Goal: Book appointment/travel/reservation

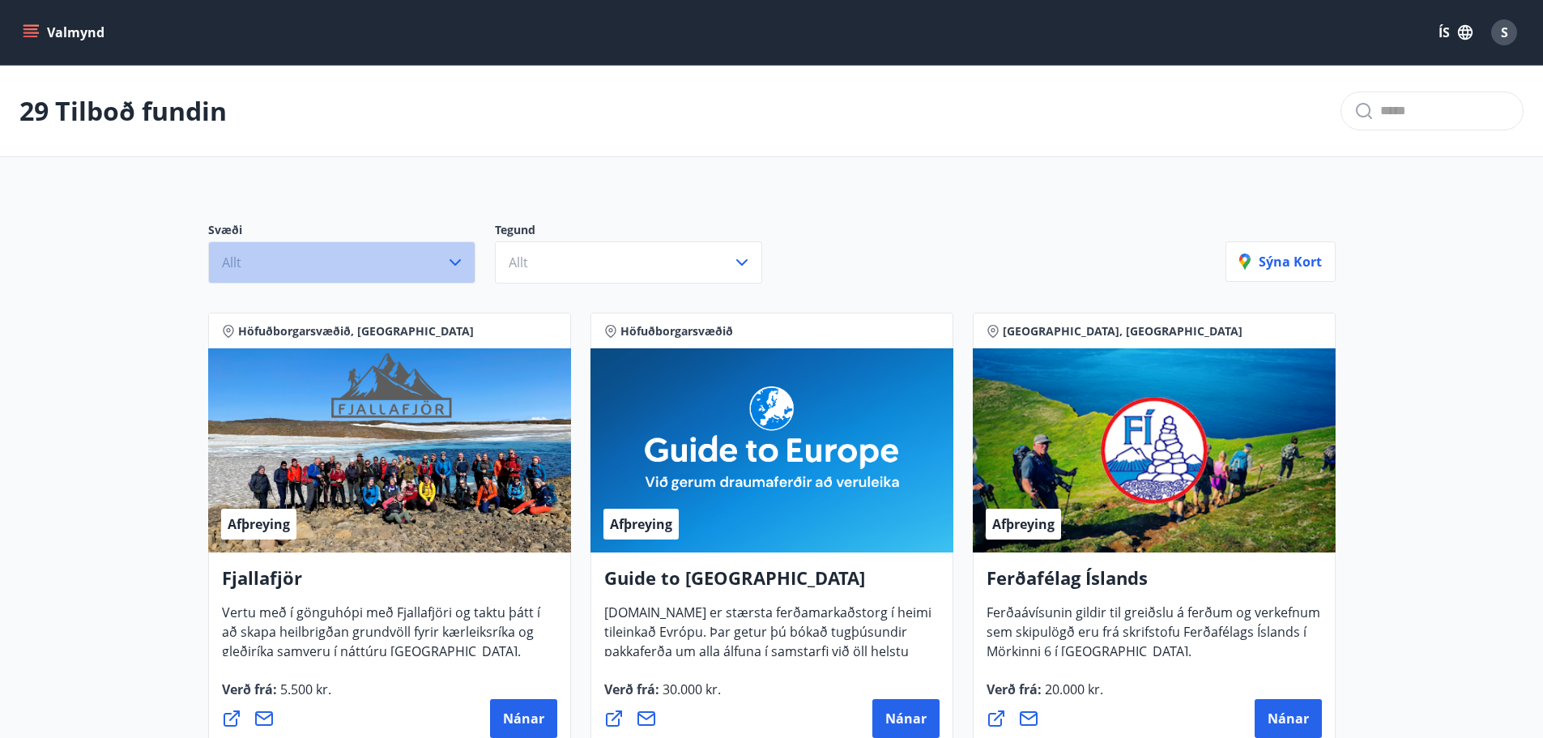
click at [413, 271] on button "Allt" at bounding box center [341, 262] width 267 height 42
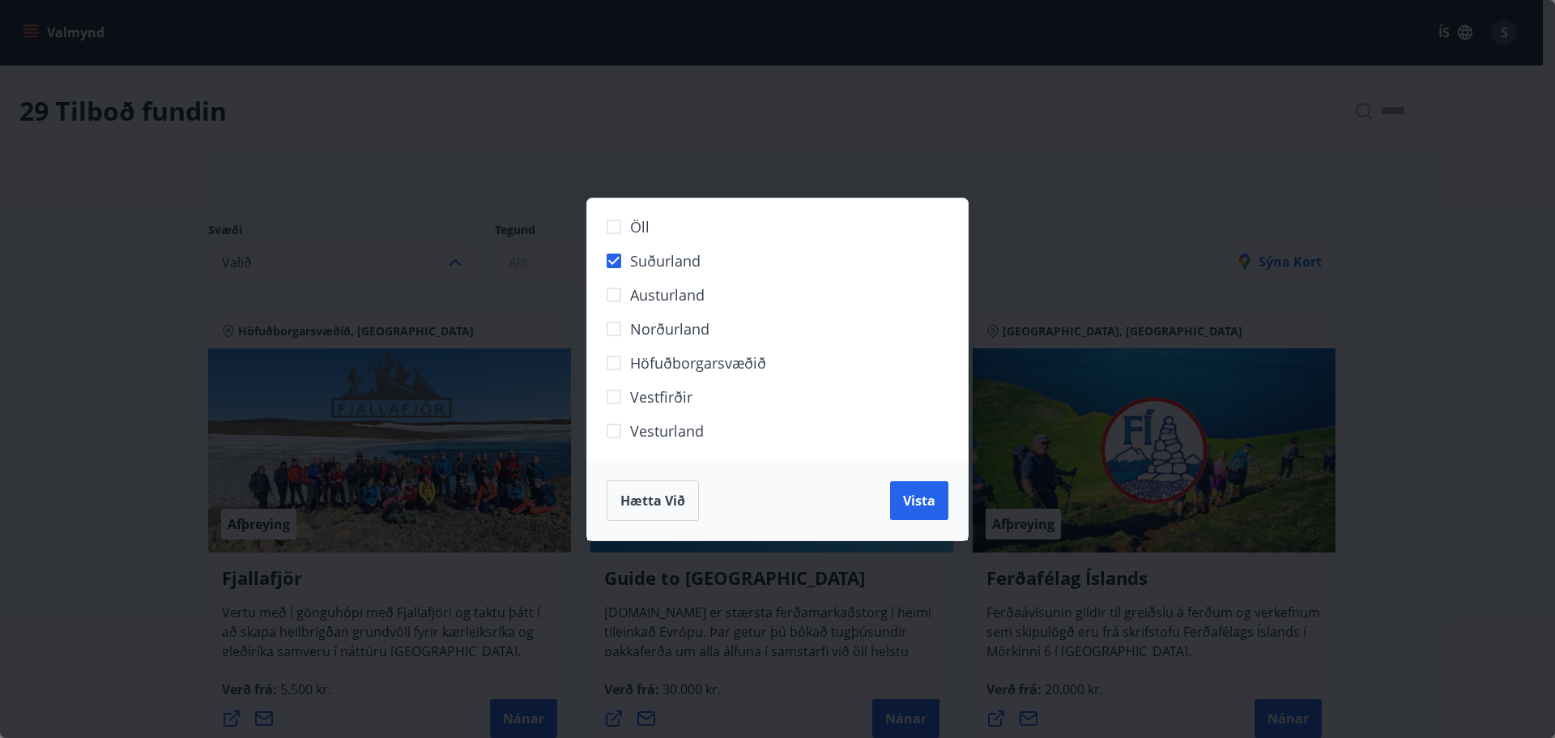
click at [922, 498] on span "Vista" at bounding box center [919, 501] width 32 height 18
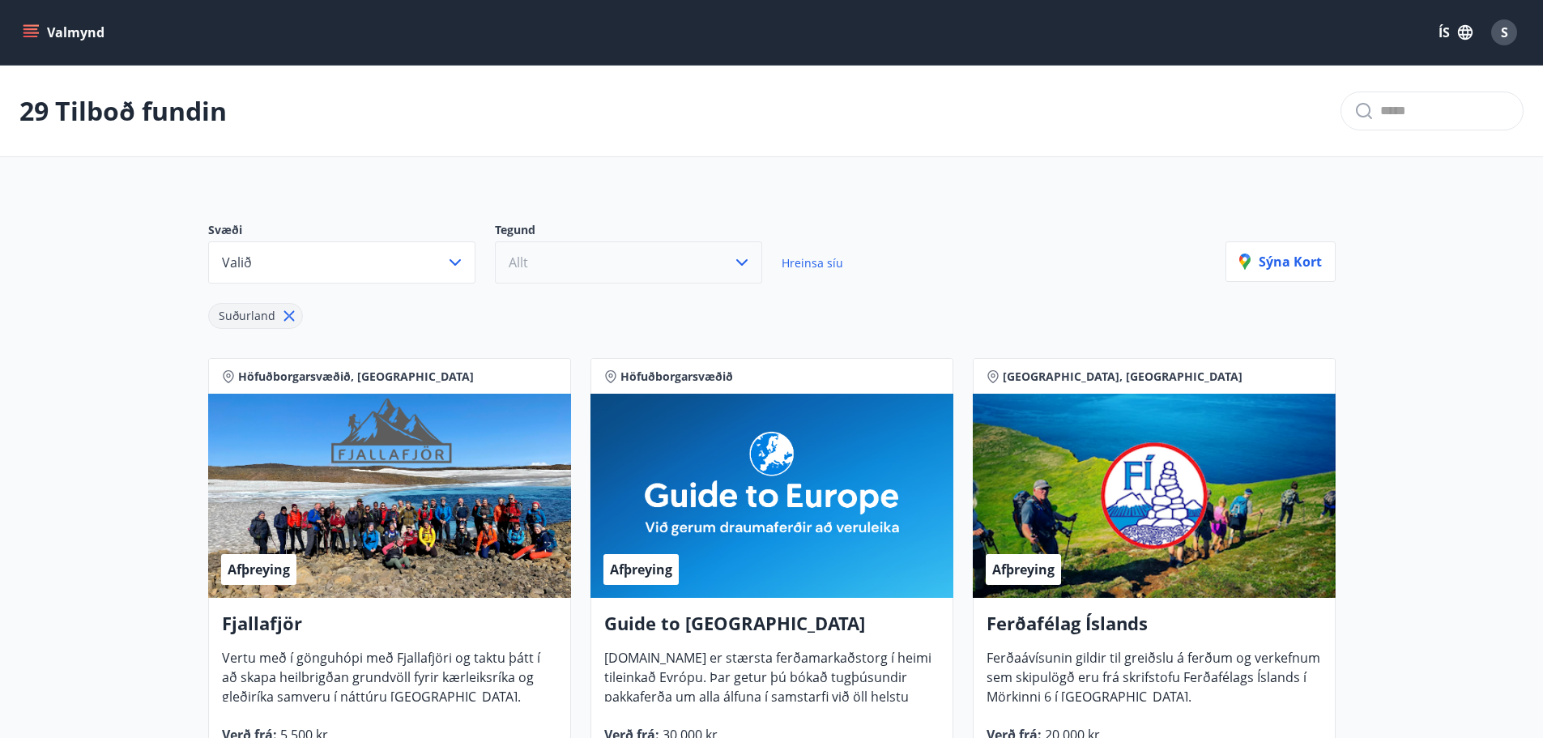
click at [675, 262] on button "Allt" at bounding box center [628, 262] width 267 height 42
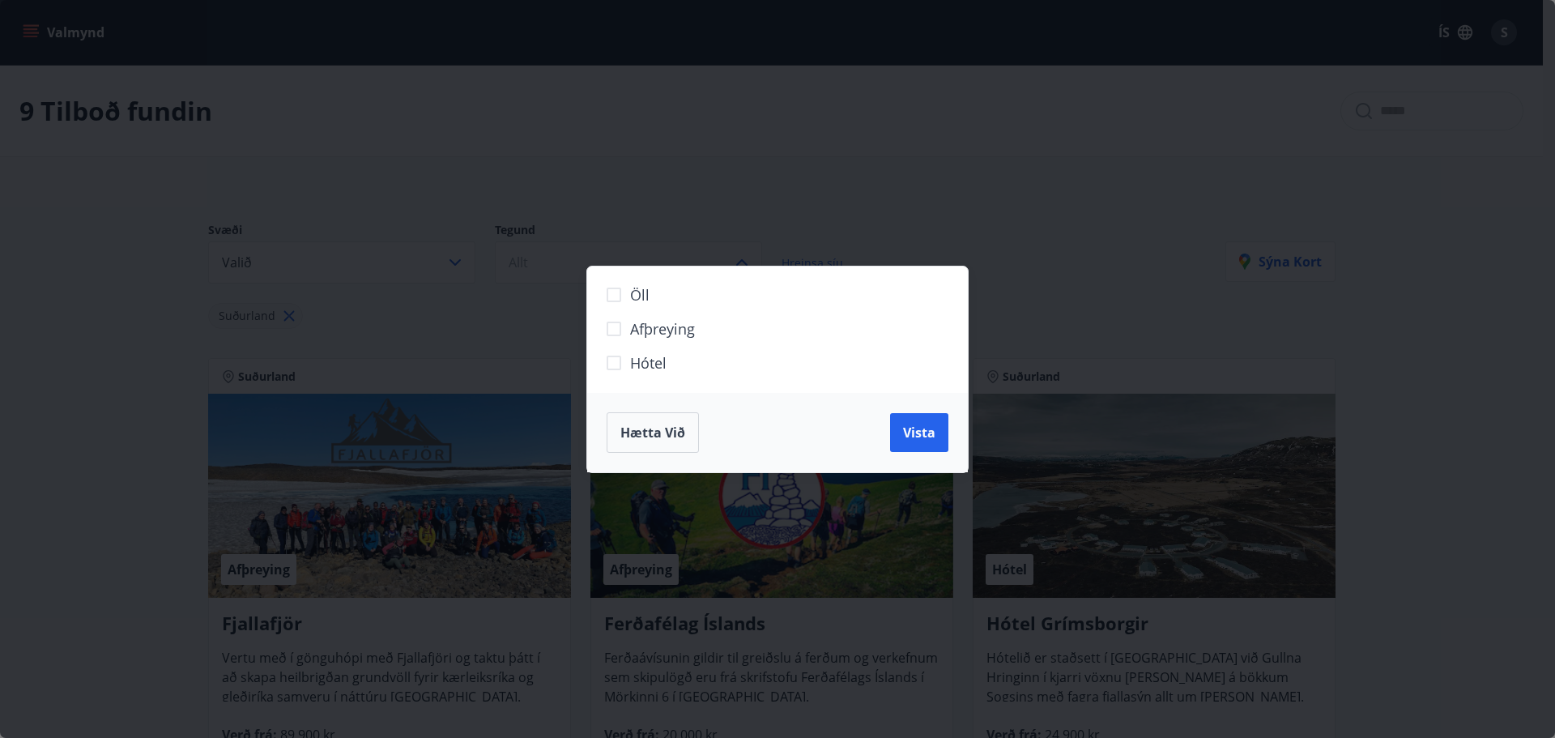
click at [650, 367] on span "Hótel" at bounding box center [648, 362] width 36 height 21
click at [936, 436] on button "Vista" at bounding box center [919, 432] width 58 height 39
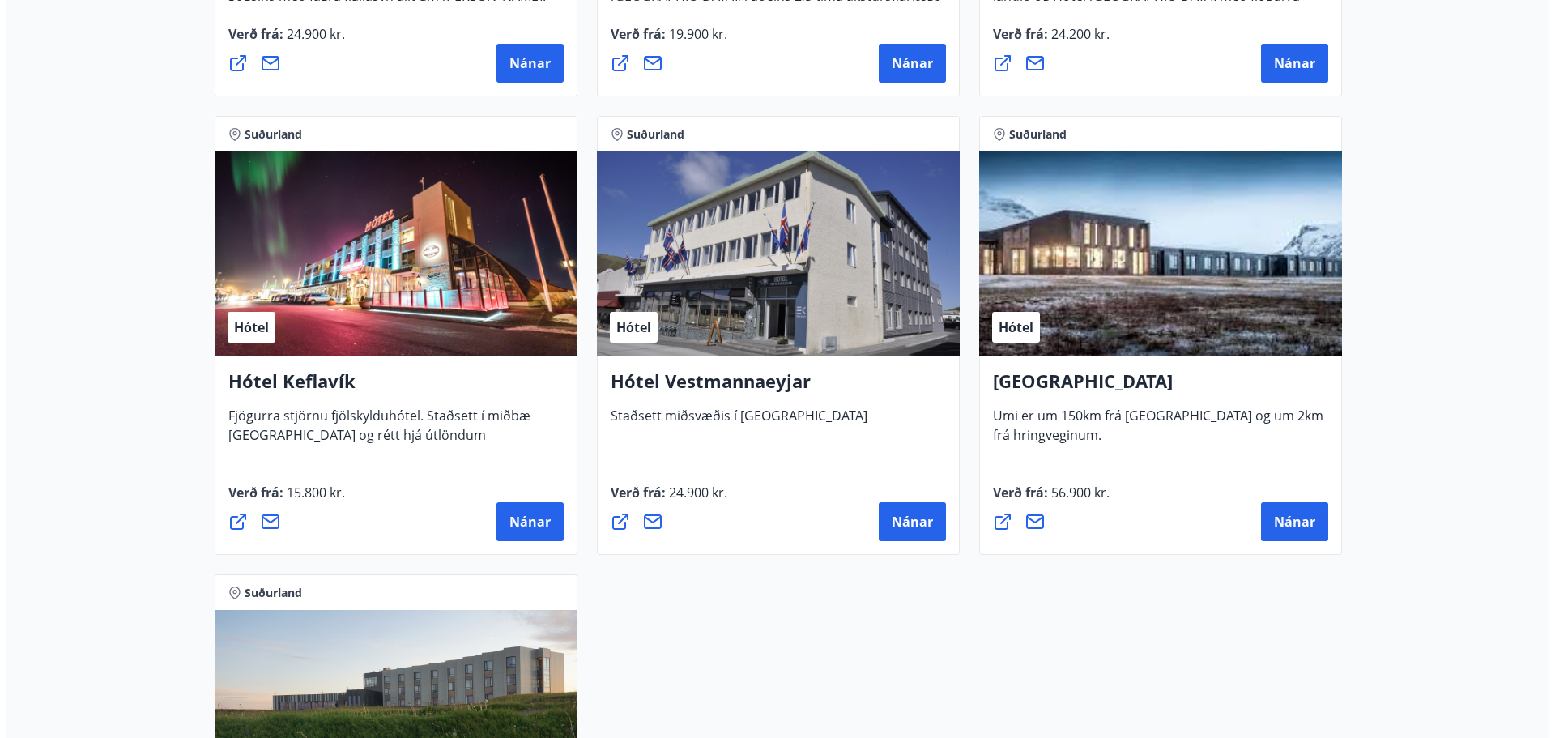
scroll to position [729, 0]
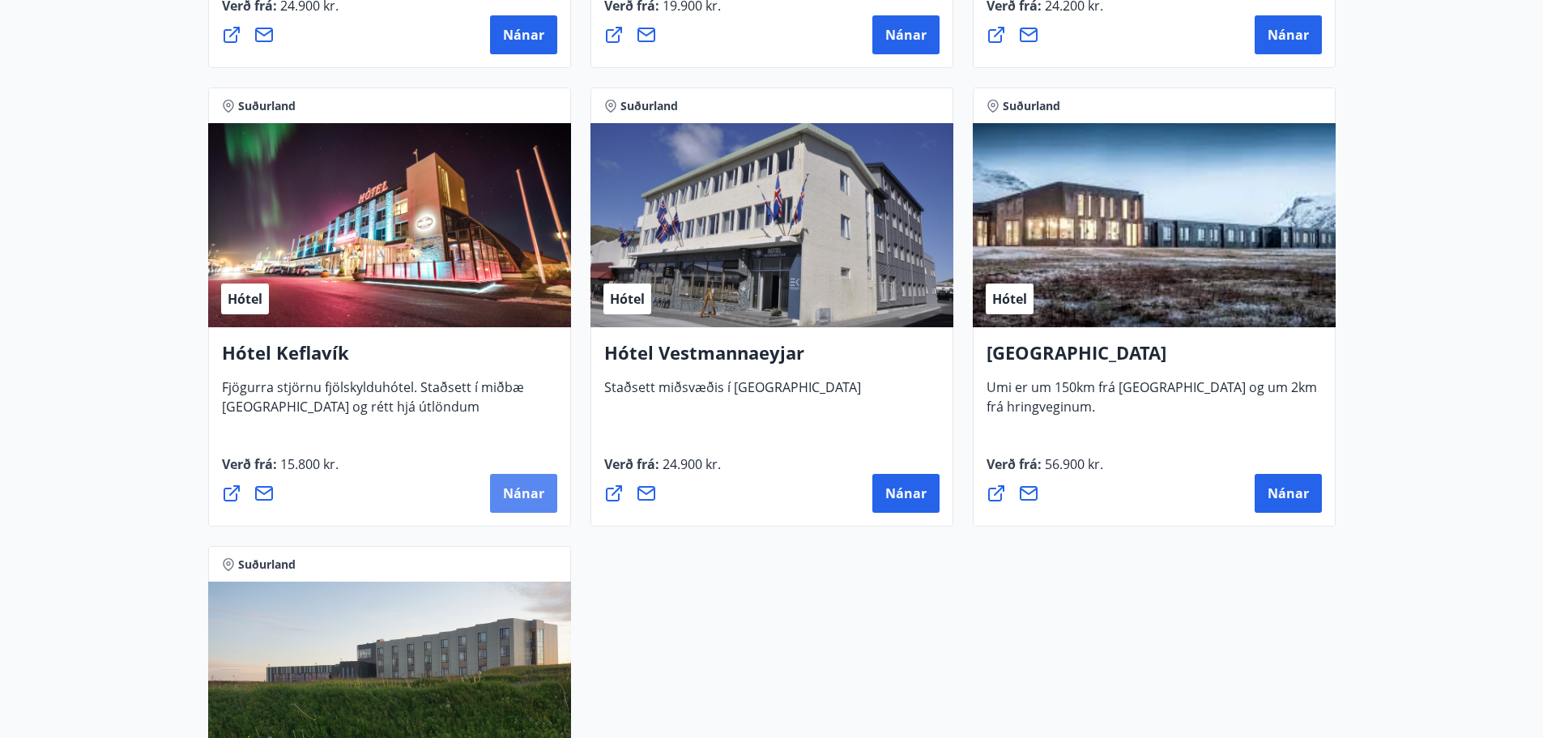
click at [536, 500] on span "Nánar" at bounding box center [523, 493] width 41 height 18
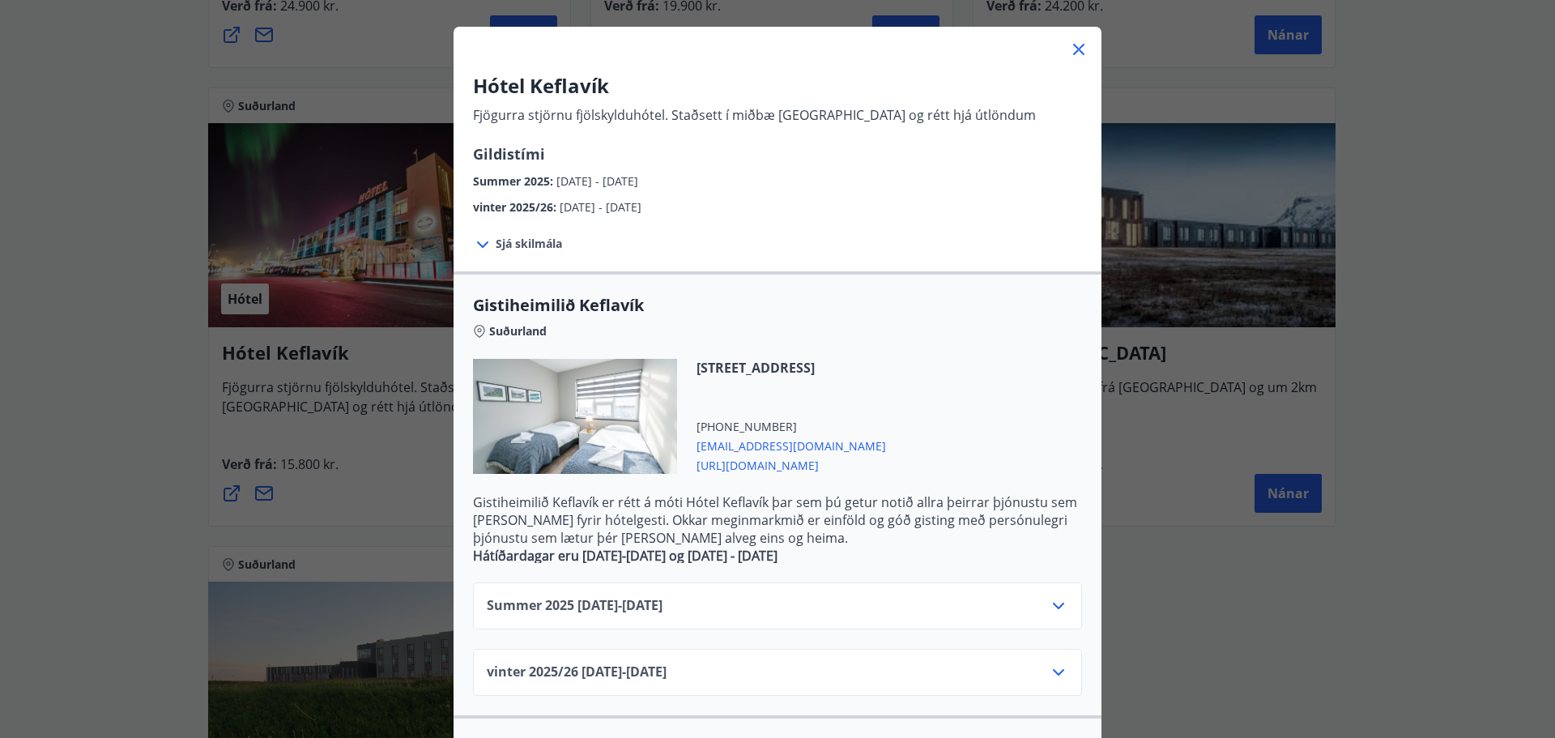
scroll to position [243, 0]
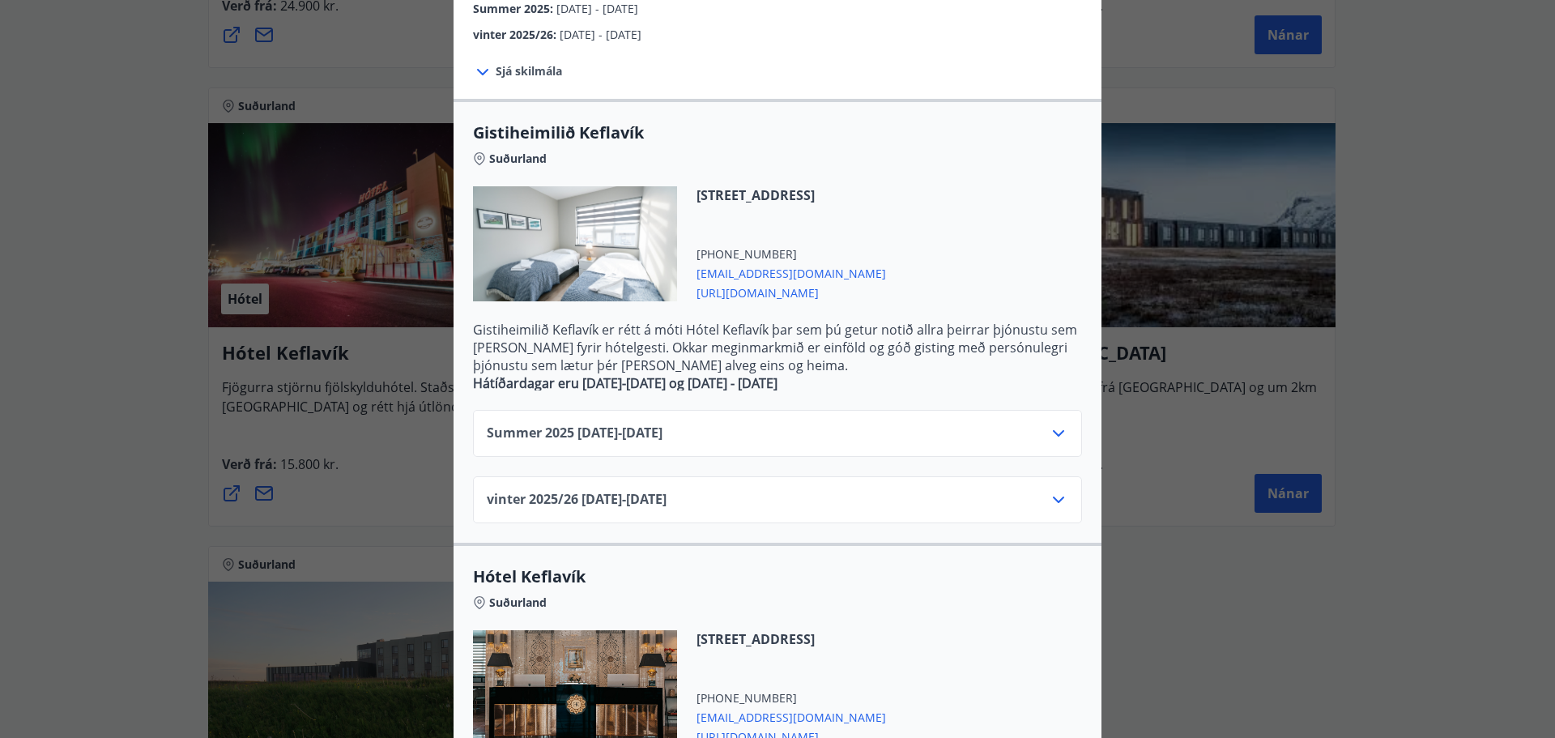
click at [892, 424] on div "Summer [PHONE_NUMBER][DATE] - [DATE]" at bounding box center [777, 440] width 581 height 32
click at [880, 439] on div "Summer [PHONE_NUMBER][DATE] - [DATE]" at bounding box center [777, 440] width 581 height 32
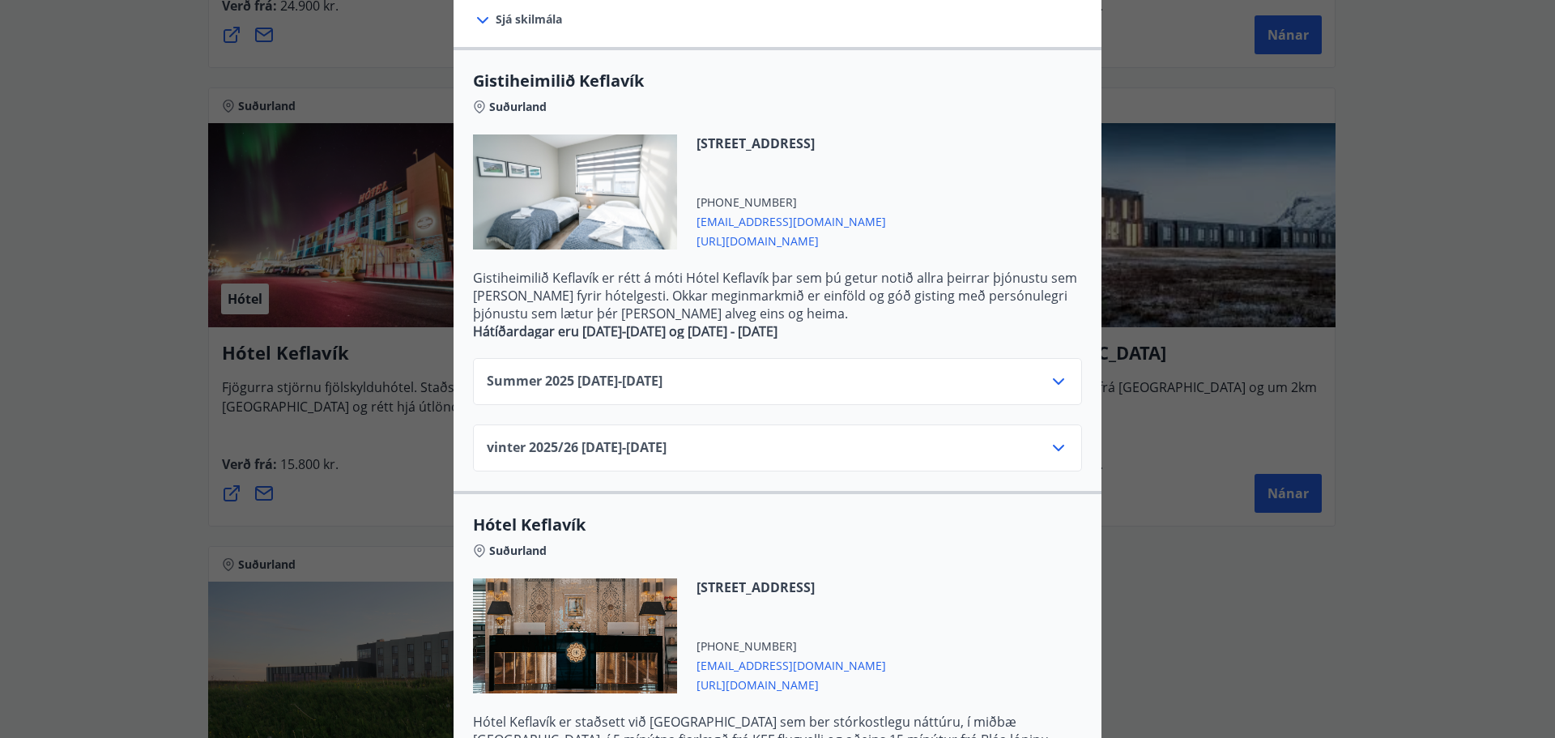
scroll to position [324, 0]
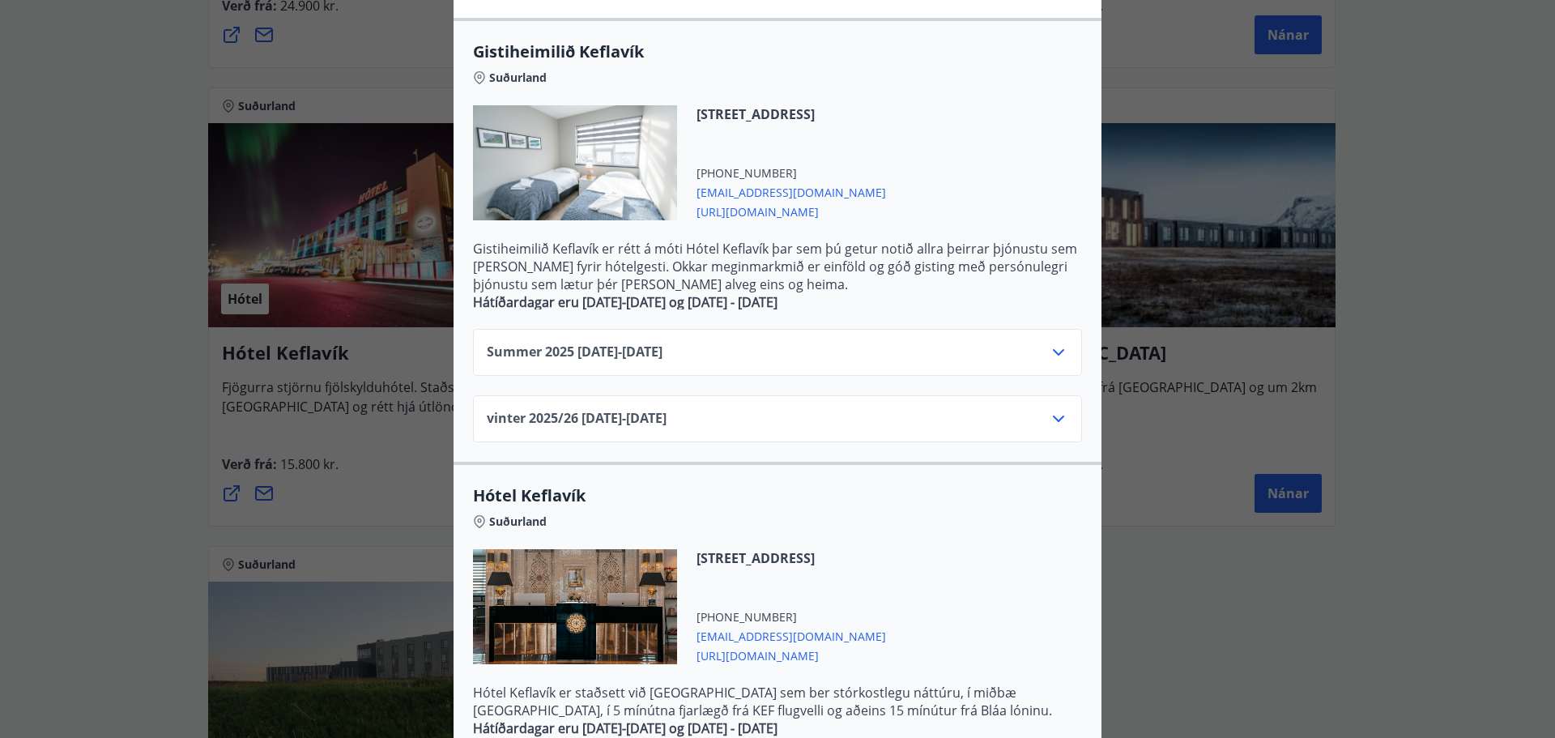
drag, startPoint x: 1050, startPoint y: 418, endPoint x: 900, endPoint y: 270, distance: 211.3
click at [1050, 419] on icon at bounding box center [1058, 418] width 19 height 19
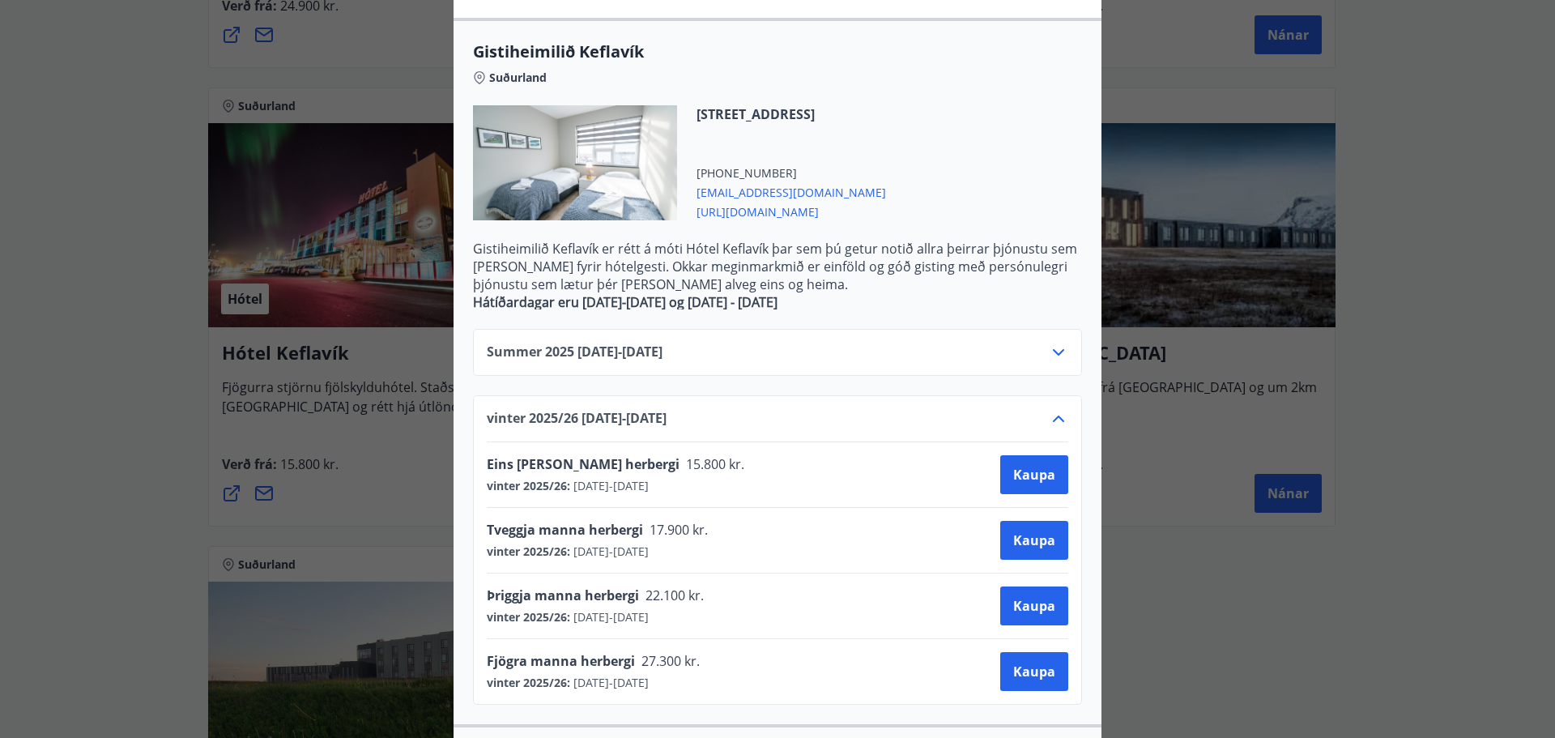
scroll to position [405, 0]
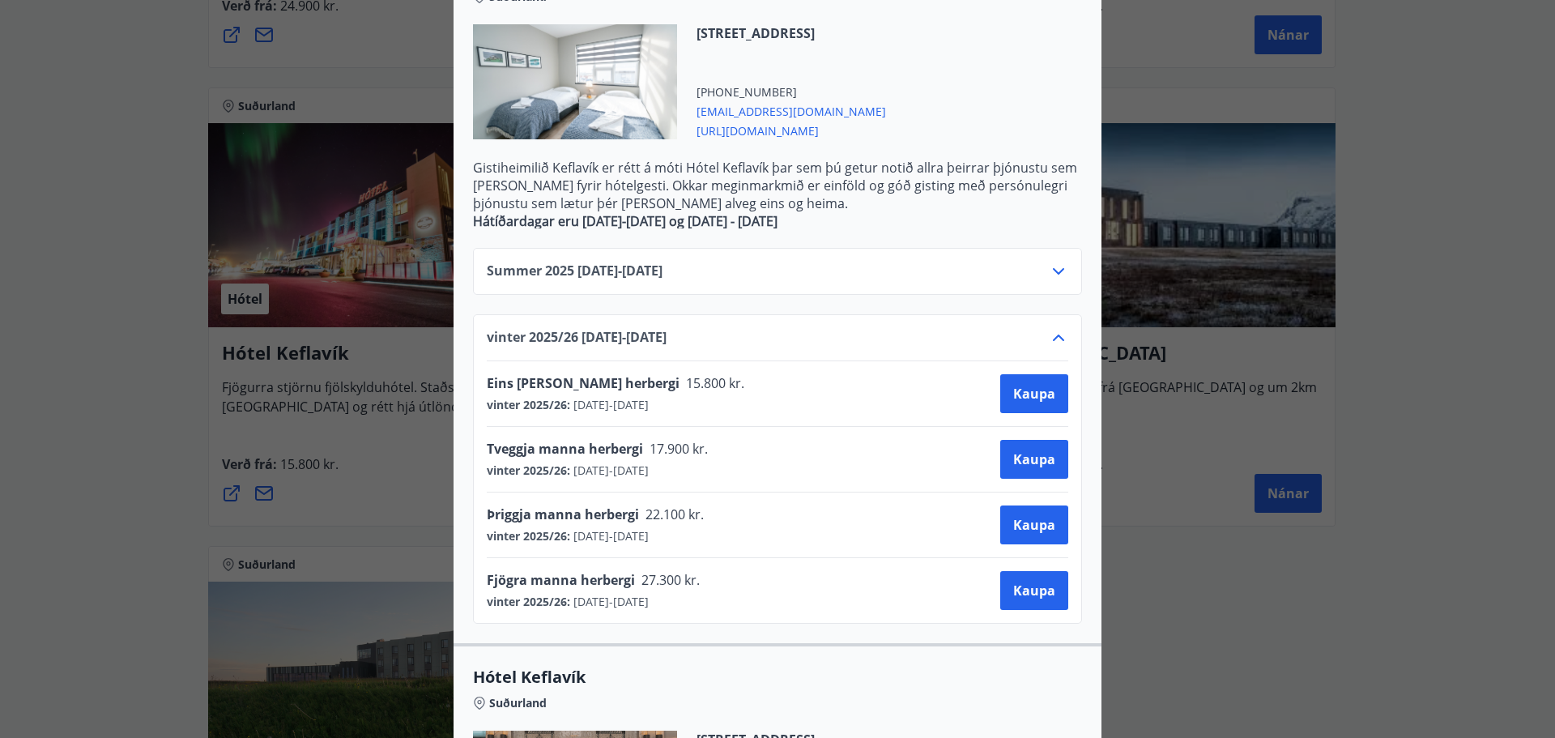
click at [1052, 337] on icon at bounding box center [1058, 337] width 19 height 19
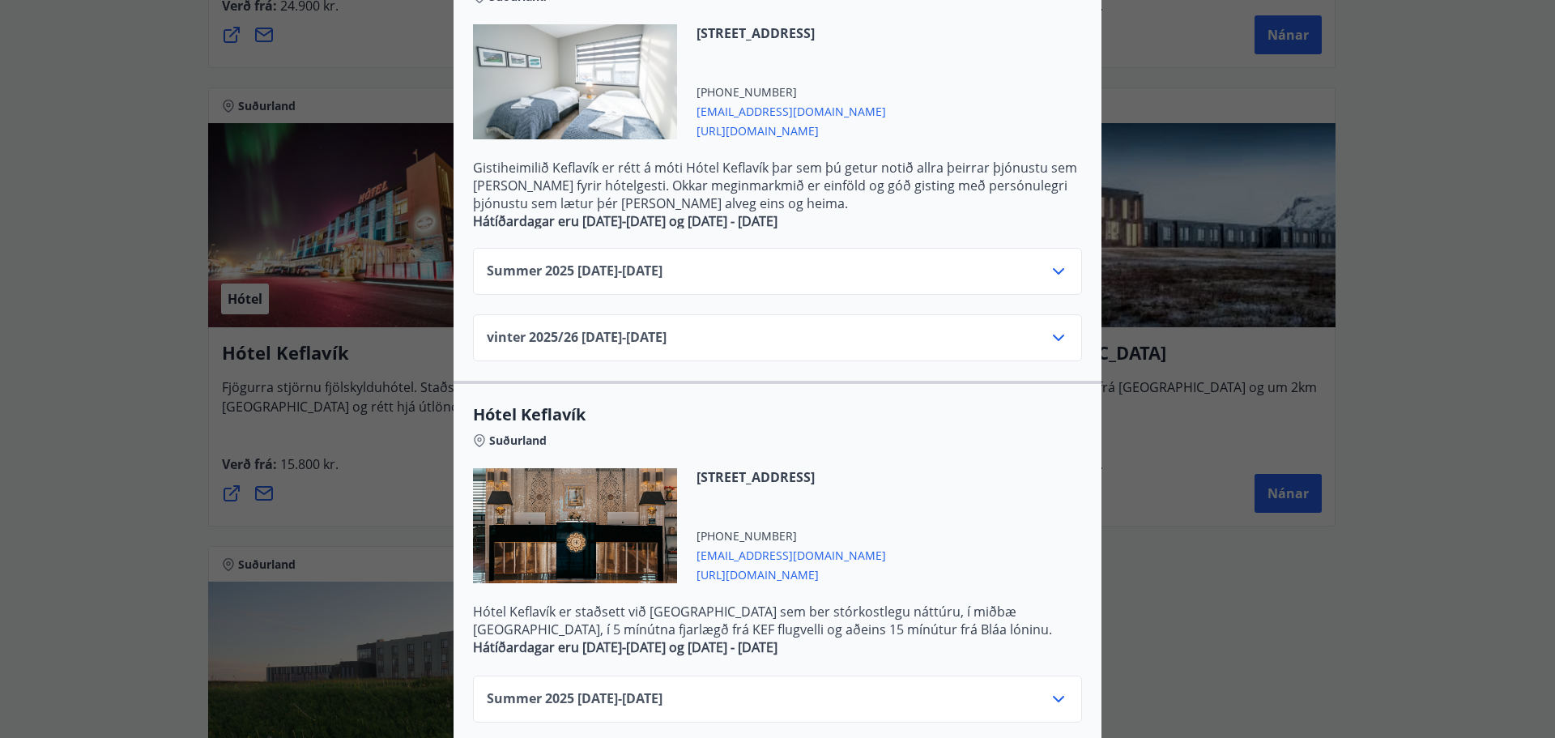
click at [1049, 266] on icon at bounding box center [1058, 271] width 19 height 19
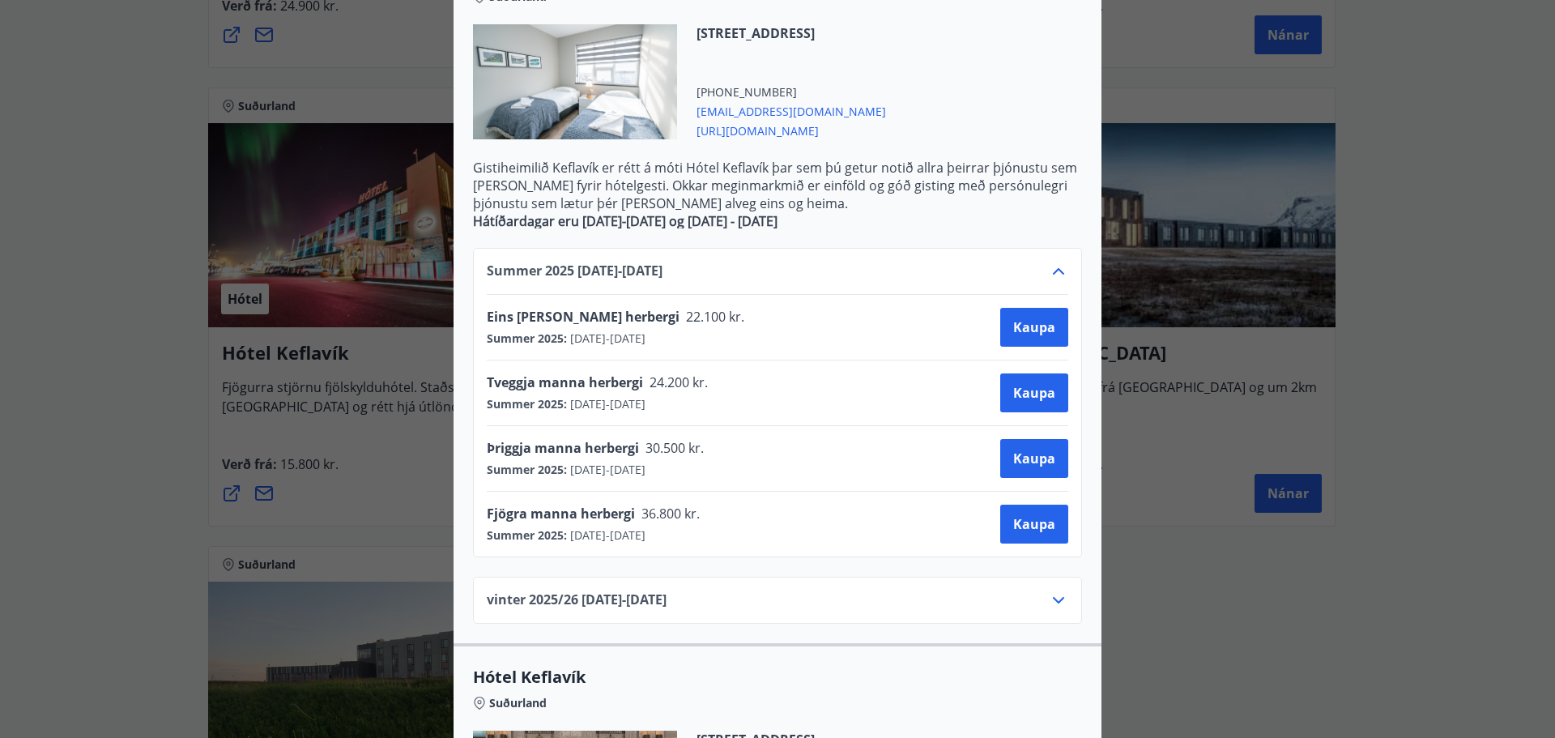
click at [1049, 266] on icon at bounding box center [1058, 271] width 19 height 19
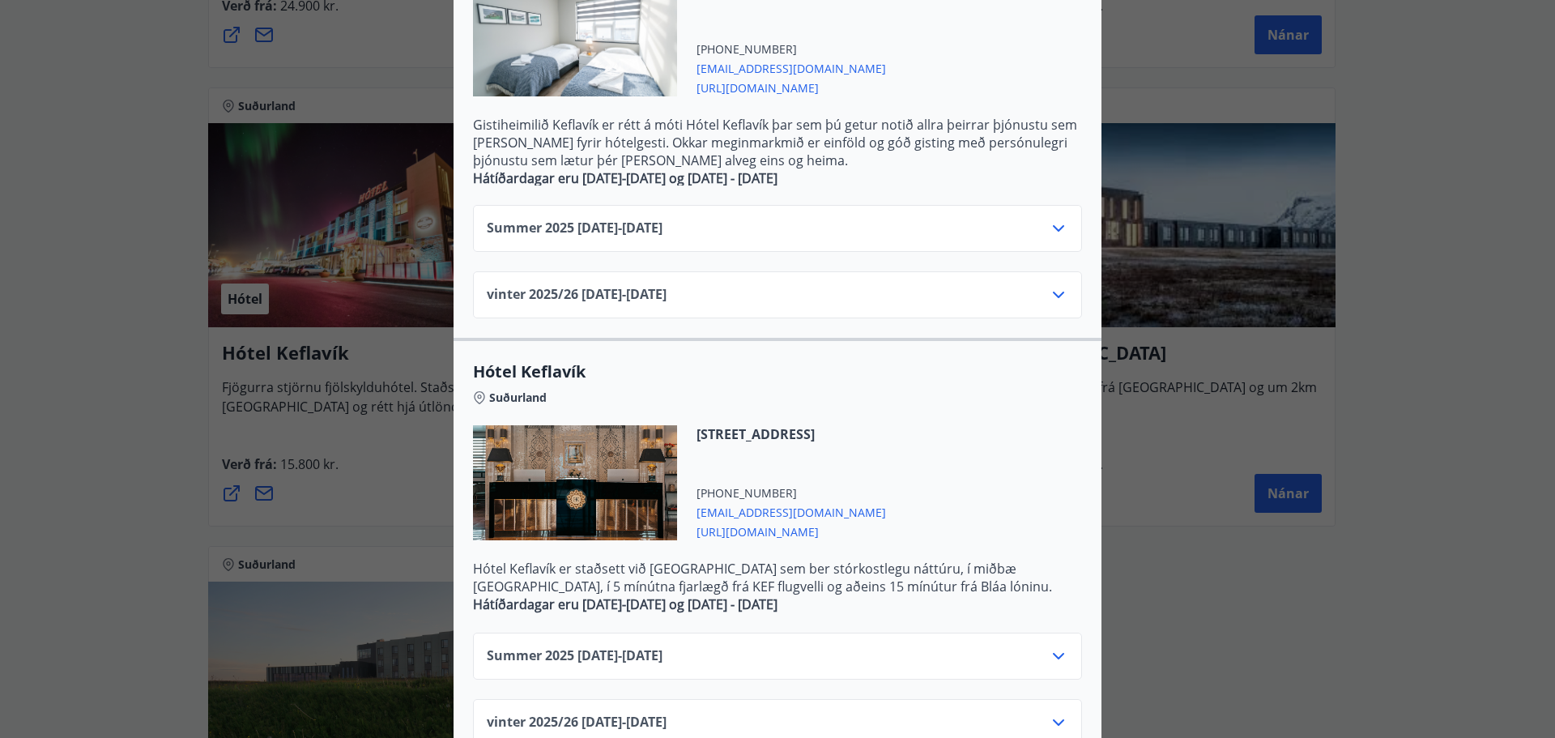
scroll to position [488, 0]
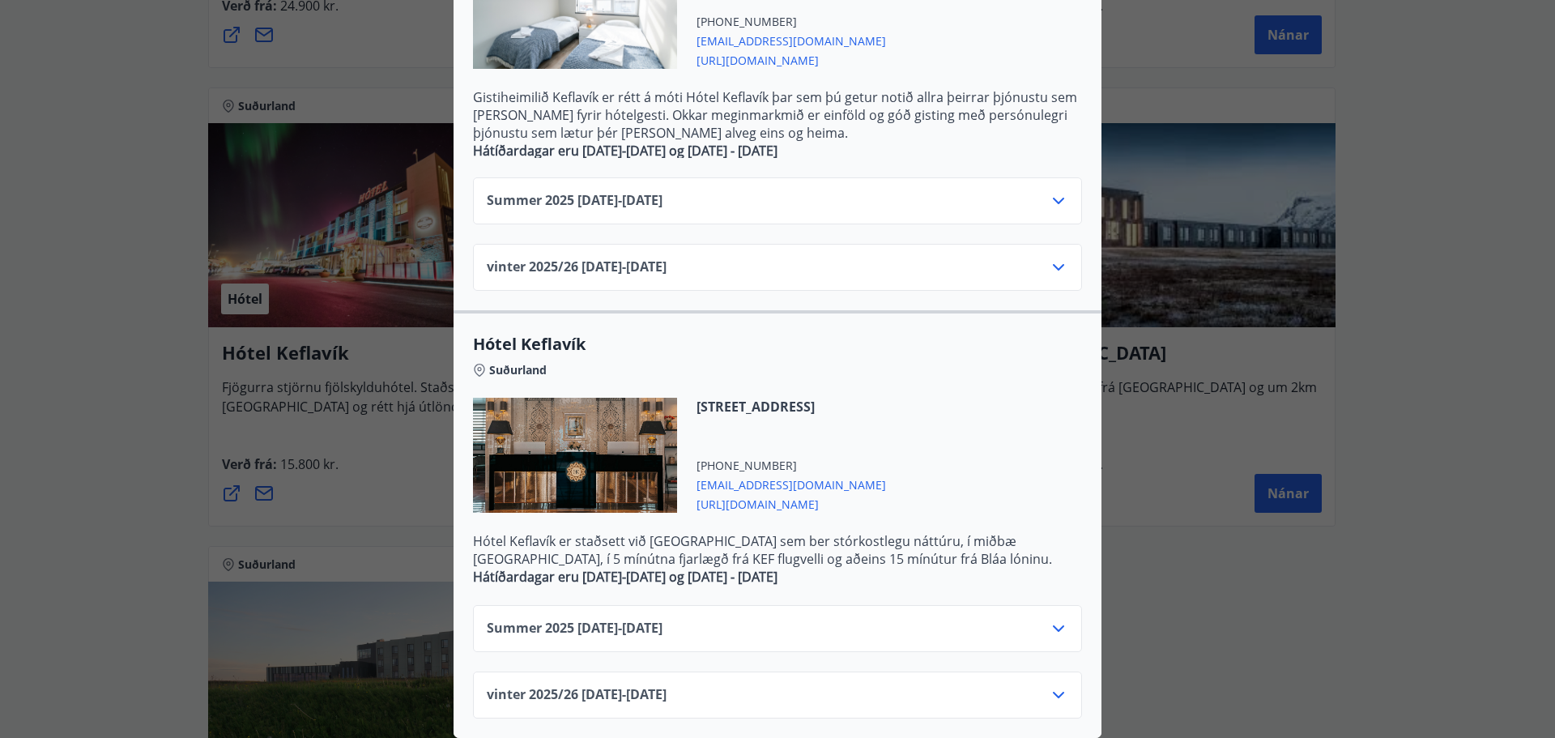
click at [955, 620] on div "Summer [PHONE_NUMBER][DATE] - [DATE]" at bounding box center [777, 635] width 581 height 32
drag, startPoint x: 1053, startPoint y: 616, endPoint x: 1045, endPoint y: 603, distance: 16.0
click at [1053, 619] on icon at bounding box center [1058, 628] width 19 height 19
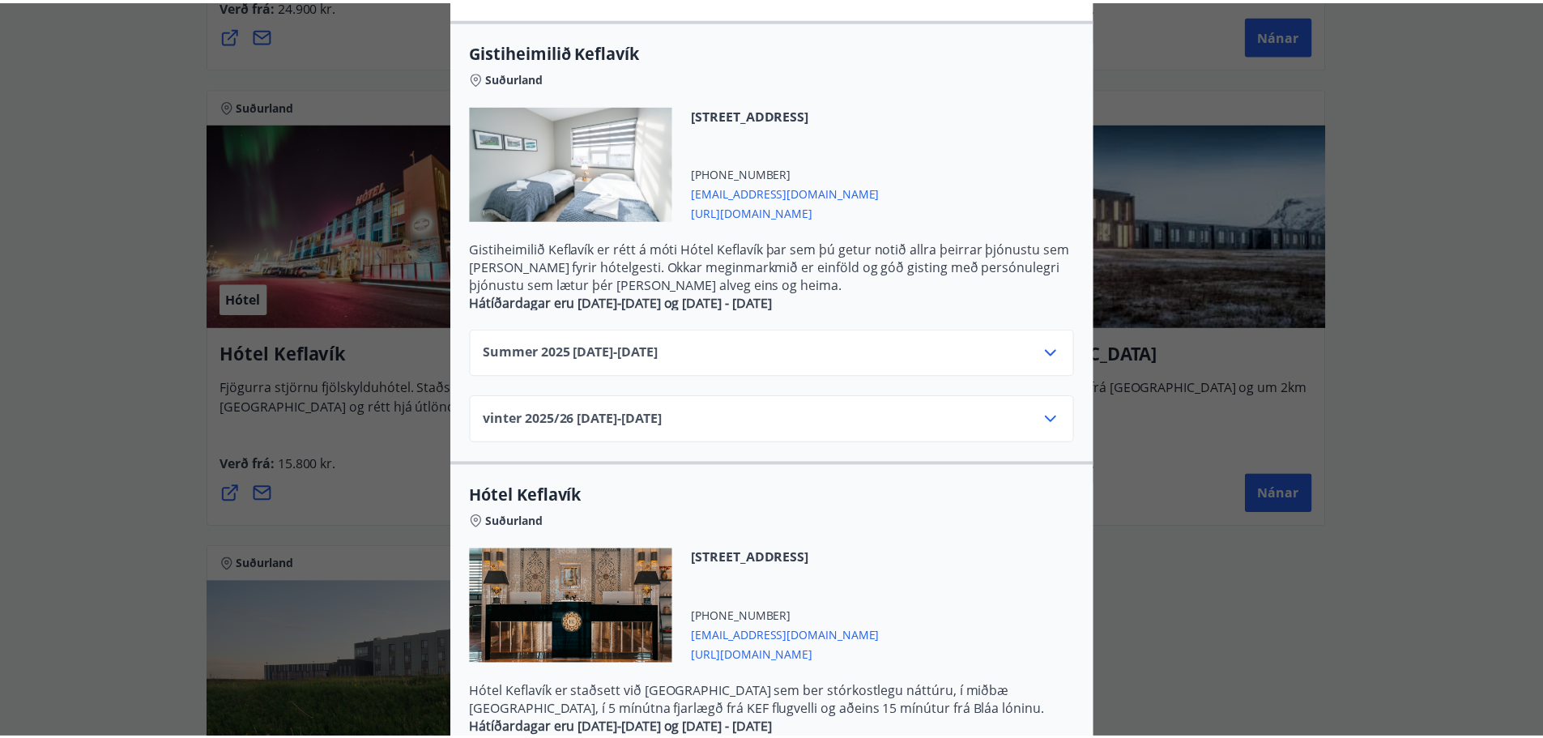
scroll to position [0, 0]
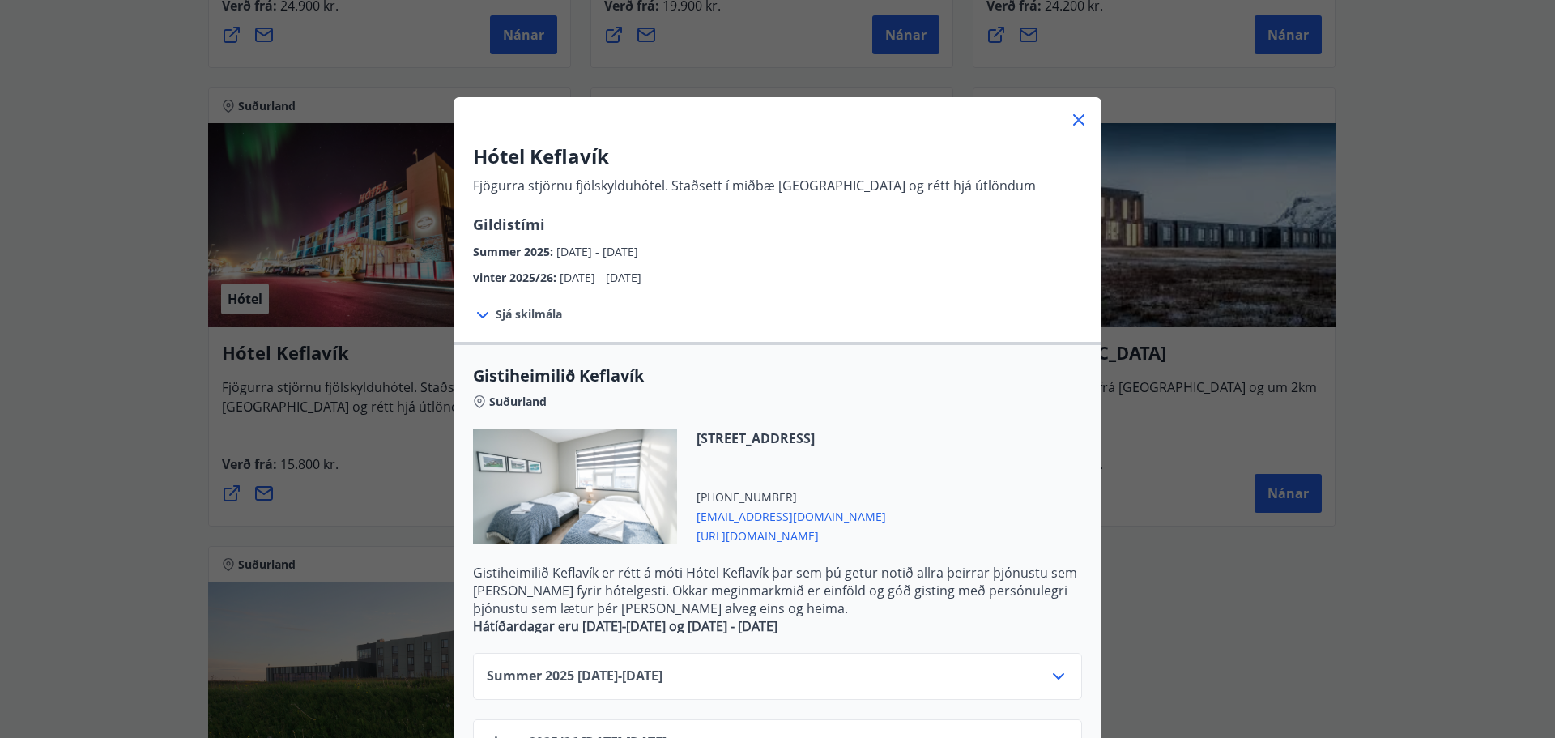
click at [1076, 114] on icon at bounding box center [1078, 119] width 19 height 19
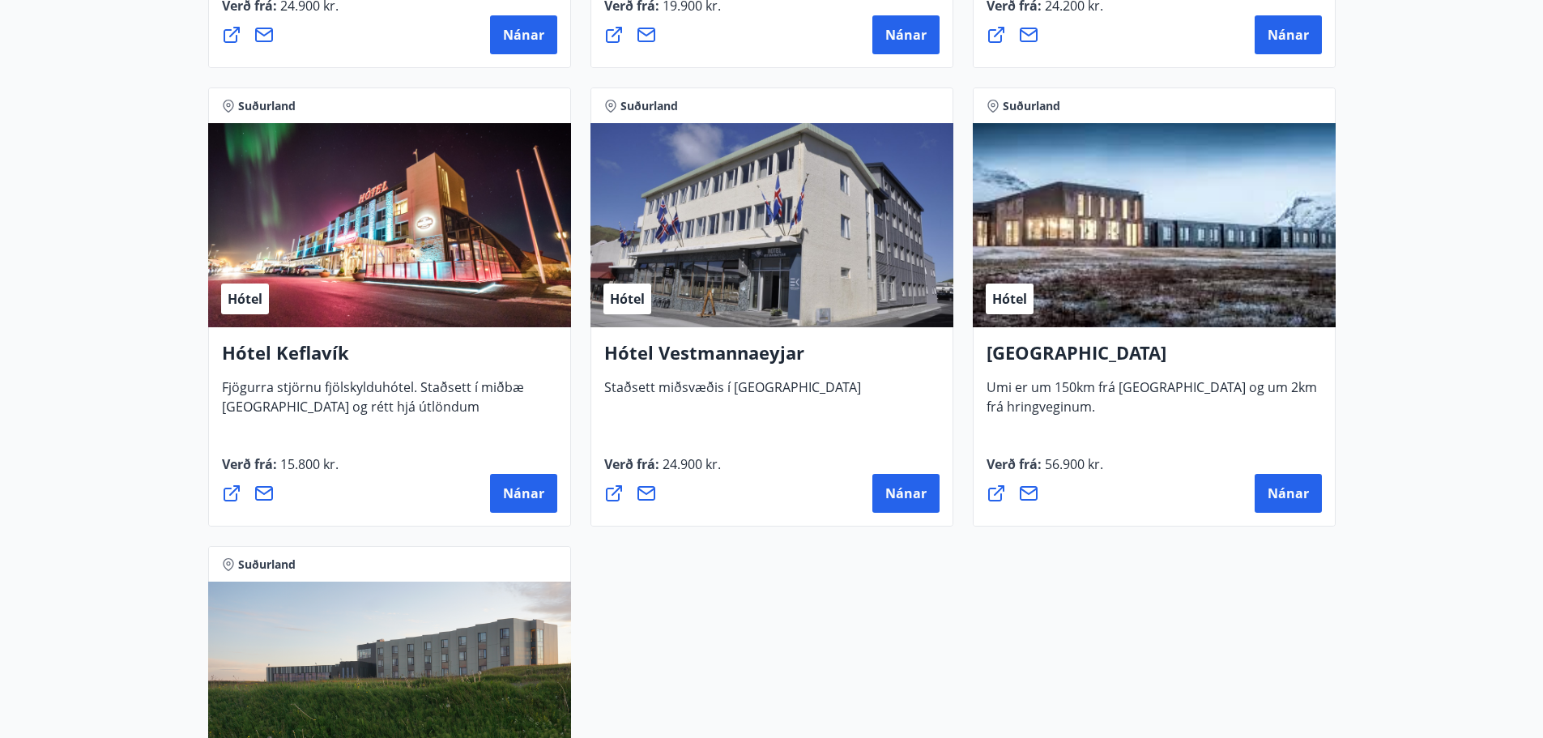
scroll to position [1186, 0]
